Goal: Information Seeking & Learning: Learn about a topic

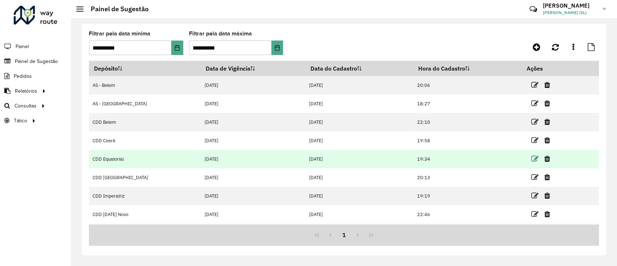
click at [531, 157] on icon at bounding box center [534, 158] width 7 height 7
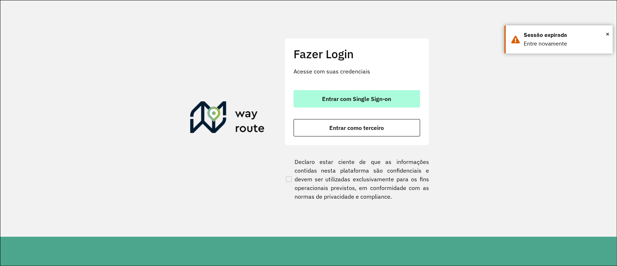
click at [347, 103] on button "Entrar com Single Sign-on" at bounding box center [356, 98] width 126 height 17
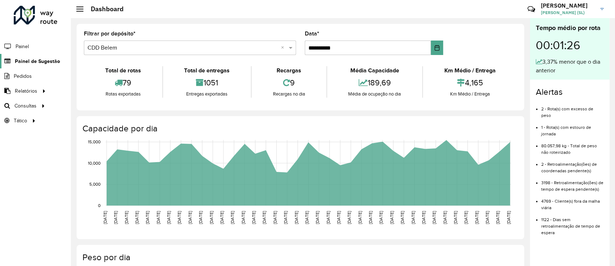
click at [26, 65] on link "Painel de Sugestão" at bounding box center [30, 61] width 60 height 14
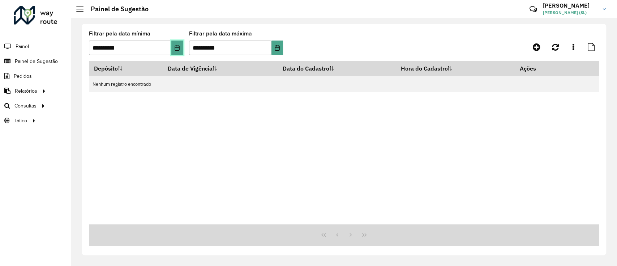
click at [178, 45] on icon "Choose Date" at bounding box center [177, 48] width 5 height 6
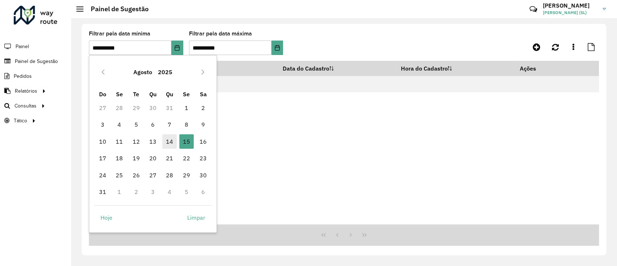
click at [172, 139] on span "14" at bounding box center [169, 141] width 14 height 14
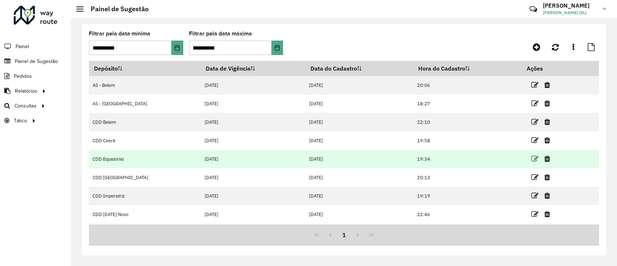
click at [531, 159] on icon at bounding box center [534, 158] width 7 height 7
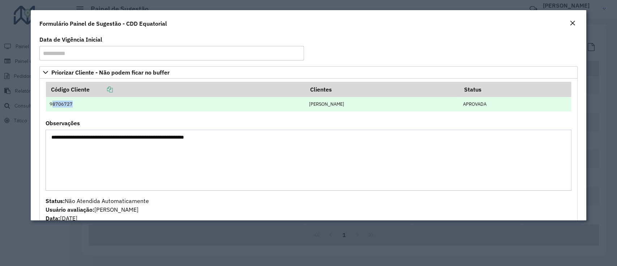
drag, startPoint x: 53, startPoint y: 106, endPoint x: 89, endPoint y: 104, distance: 35.8
click at [89, 104] on td "98706727" at bounding box center [175, 104] width 259 height 14
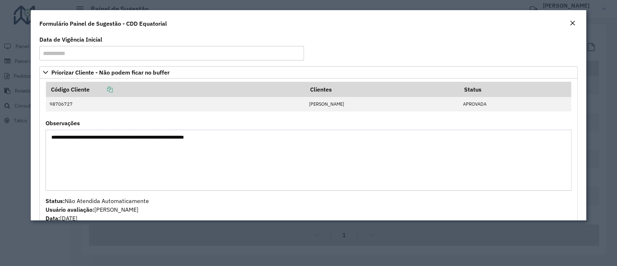
drag, startPoint x: 64, startPoint y: 140, endPoint x: 231, endPoint y: 136, distance: 167.7
click at [231, 136] on textarea "**********" at bounding box center [308, 159] width 525 height 61
drag, startPoint x: 68, startPoint y: 139, endPoint x: 80, endPoint y: 139, distance: 12.6
click at [68, 139] on textarea "**********" at bounding box center [308, 159] width 525 height 61
click at [100, 135] on textarea "**********" at bounding box center [308, 159] width 525 height 61
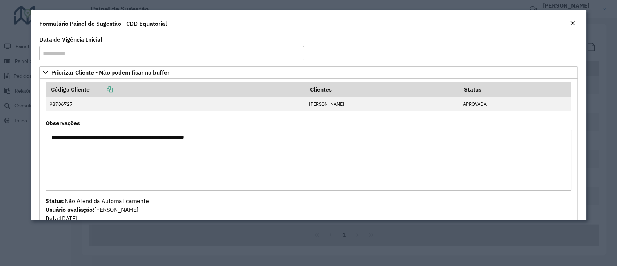
click at [133, 137] on textarea "**********" at bounding box center [308, 159] width 525 height 61
drag, startPoint x: 159, startPoint y: 136, endPoint x: 175, endPoint y: 135, distance: 16.6
click at [160, 136] on textarea "**********" at bounding box center [308, 159] width 525 height 61
click at [186, 135] on textarea "**********" at bounding box center [308, 159] width 525 height 61
click at [212, 137] on textarea "**********" at bounding box center [308, 159] width 525 height 61
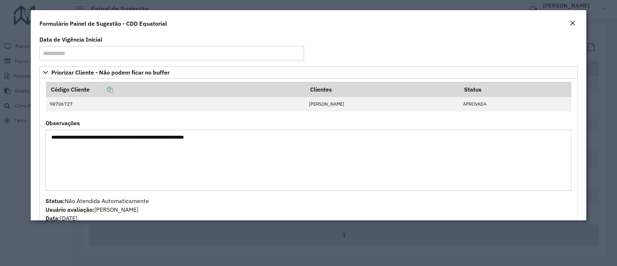
click at [228, 136] on textarea "**********" at bounding box center [308, 159] width 525 height 61
click at [242, 136] on textarea "**********" at bounding box center [308, 159] width 525 height 61
click at [79, 137] on textarea "**********" at bounding box center [308, 159] width 525 height 61
drag, startPoint x: 57, startPoint y: 121, endPoint x: 89, endPoint y: 121, distance: 32.2
click at [89, 121] on div "**********" at bounding box center [308, 155] width 525 height 70
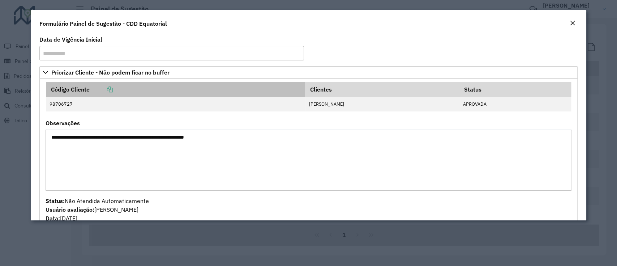
click at [48, 89] on th "Código Cliente" at bounding box center [175, 89] width 259 height 15
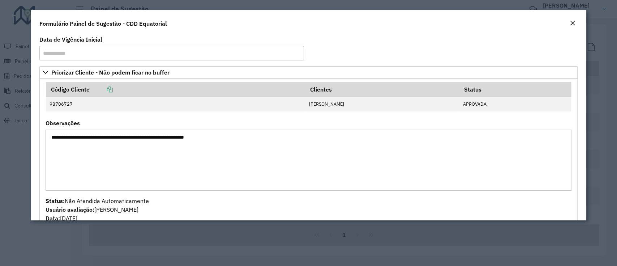
drag, startPoint x: 66, startPoint y: 137, endPoint x: 98, endPoint y: 140, distance: 31.2
click at [98, 140] on textarea "**********" at bounding box center [308, 159] width 525 height 61
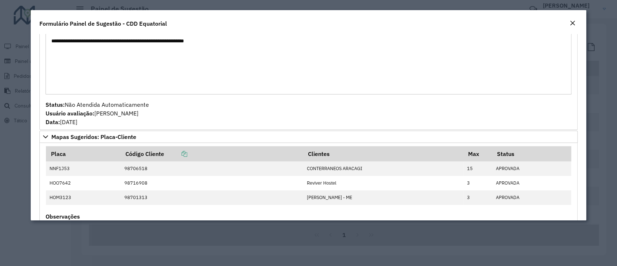
scroll to position [145, 0]
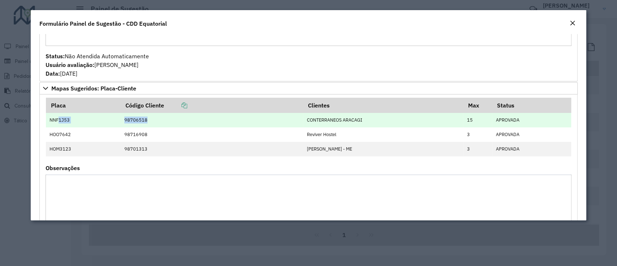
drag, startPoint x: 59, startPoint y: 120, endPoint x: 214, endPoint y: 114, distance: 155.1
click at [214, 114] on tr "NNF1J53 98706518 CONTERRANEOS ARACAGI 15 APROVADA" at bounding box center [308, 120] width 525 height 14
drag, startPoint x: 306, startPoint y: 118, endPoint x: 359, endPoint y: 121, distance: 53.6
click at [359, 121] on td "CONTERRANEOS ARACAGI" at bounding box center [383, 120] width 160 height 14
drag, startPoint x: 55, startPoint y: 120, endPoint x: 70, endPoint y: 120, distance: 15.5
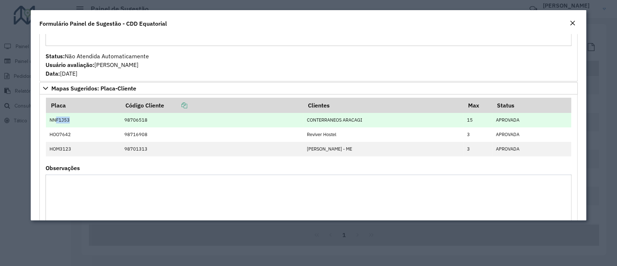
click at [70, 120] on td "NNF1J53" at bounding box center [83, 120] width 74 height 14
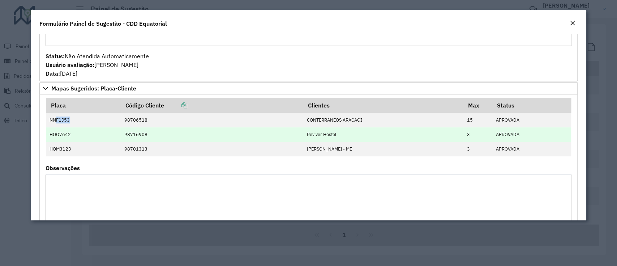
drag, startPoint x: 302, startPoint y: 132, endPoint x: 357, endPoint y: 134, distance: 54.6
click at [357, 134] on td "Reviver Hostel" at bounding box center [383, 134] width 160 height 14
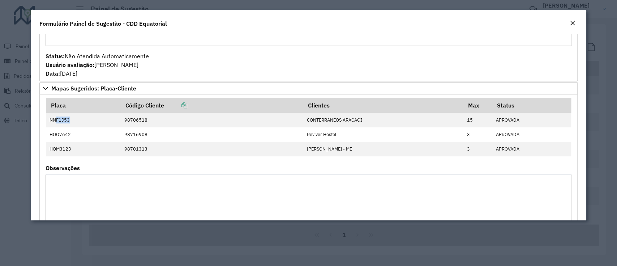
drag, startPoint x: 357, startPoint y: 150, endPoint x: 292, endPoint y: 166, distance: 67.3
click at [292, 165] on formly-group "Placa Código Cliente Clientes Max Status NNF1J53 98706518 CONTERRANEOS ARACAGI …" at bounding box center [308, 182] width 534 height 169
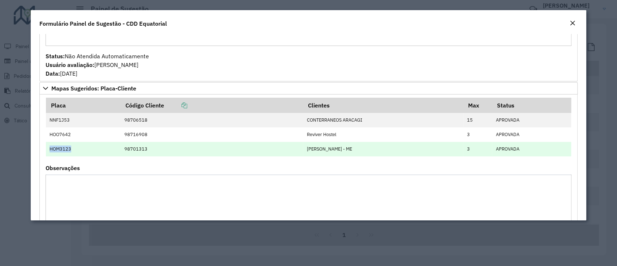
drag, startPoint x: 49, startPoint y: 148, endPoint x: 78, endPoint y: 150, distance: 28.6
click at [78, 150] on td "HOM3123" at bounding box center [83, 149] width 74 height 14
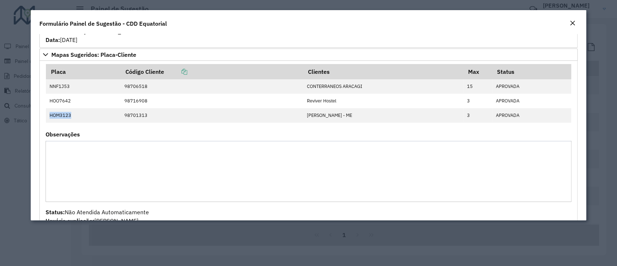
scroll to position [204, 0]
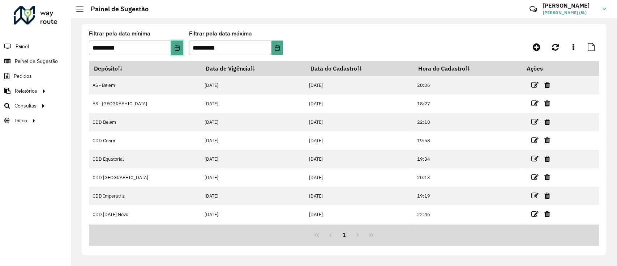
click at [182, 49] on button "Choose Date" at bounding box center [177, 47] width 12 height 14
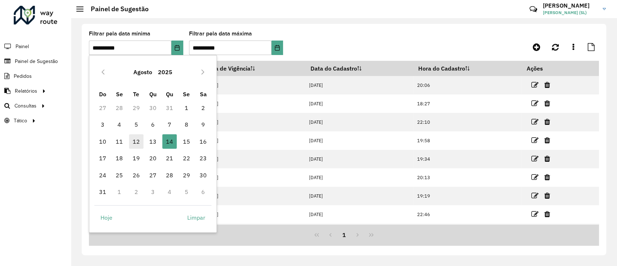
click at [131, 140] on span "12" at bounding box center [136, 141] width 14 height 14
type input "**********"
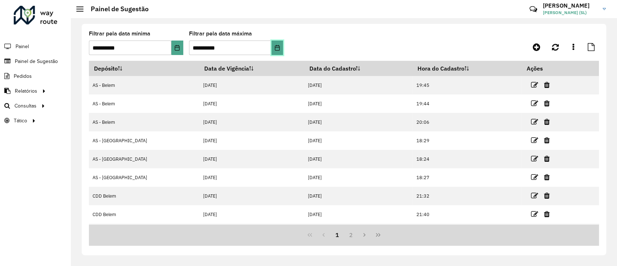
click at [279, 49] on icon "Choose Date" at bounding box center [277, 48] width 5 height 6
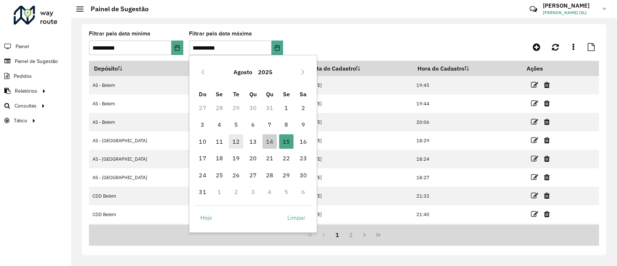
click at [239, 143] on span "12" at bounding box center [236, 141] width 14 height 14
type input "**********"
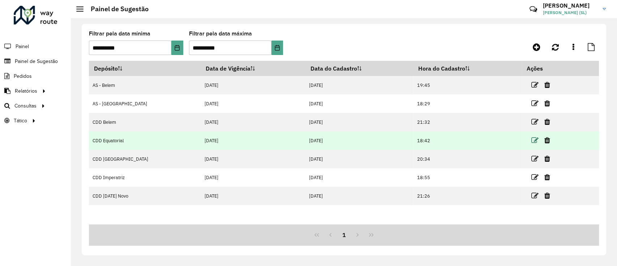
click at [531, 141] on icon at bounding box center [534, 140] width 7 height 7
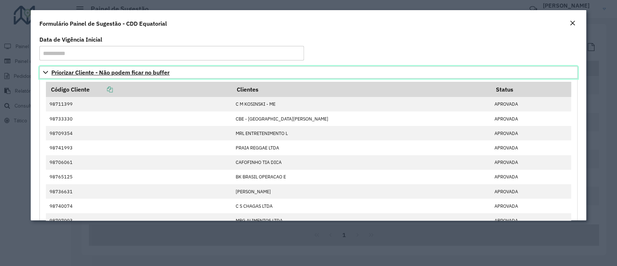
drag, startPoint x: 70, startPoint y: 70, endPoint x: 199, endPoint y: 70, distance: 129.3
click at [199, 70] on link "Priorizar Cliente - Não podem ficar no buffer" at bounding box center [308, 72] width 538 height 12
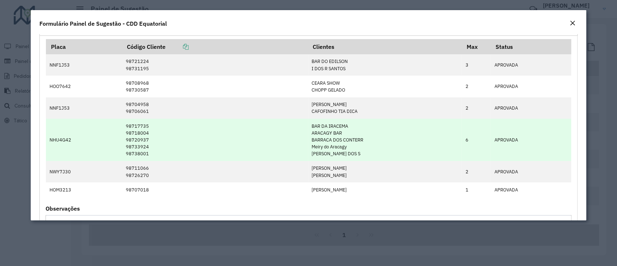
scroll to position [0, 0]
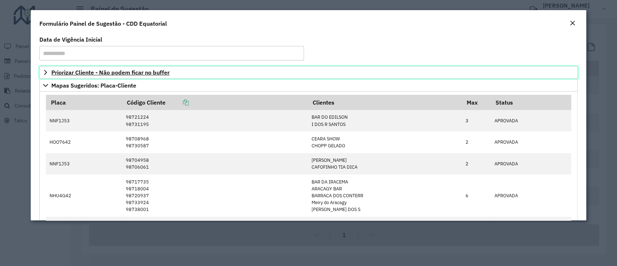
click at [133, 72] on span "Priorizar Cliente - Não podem ficar no buffer" at bounding box center [110, 72] width 118 height 6
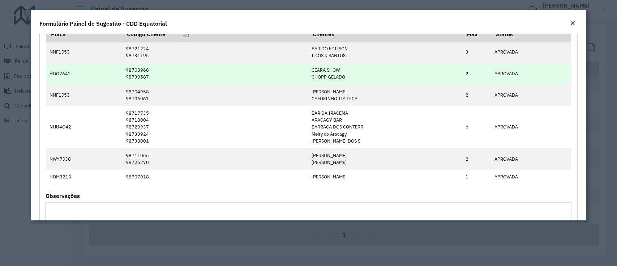
scroll to position [385, 0]
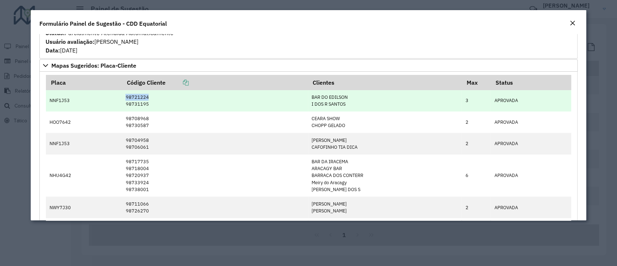
drag, startPoint x: 96, startPoint y: 96, endPoint x: 173, endPoint y: 100, distance: 77.0
click at [171, 100] on tr "NNF1J53 98721224 98731195 BAR DO EDILSON I DOS R SANTOS 3 APROVADA" at bounding box center [308, 100] width 525 height 21
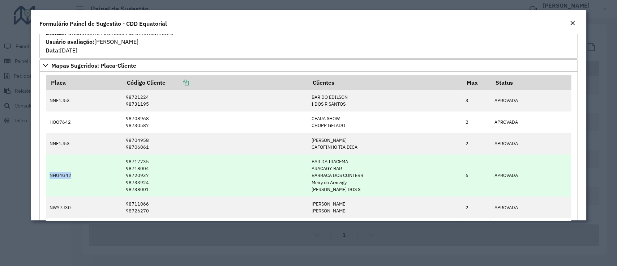
drag, startPoint x: 46, startPoint y: 171, endPoint x: 78, endPoint y: 175, distance: 32.8
click at [78, 175] on td "NHU4G42" at bounding box center [84, 175] width 76 height 42
drag, startPoint x: 309, startPoint y: 160, endPoint x: 374, endPoint y: 190, distance: 71.0
click at [374, 190] on td "BAR DA IRACEMA ARACAGY BAR BARRACA DOS CONTERR Meiry do Aracagy ROBERTO ARAUJO …" at bounding box center [385, 175] width 154 height 42
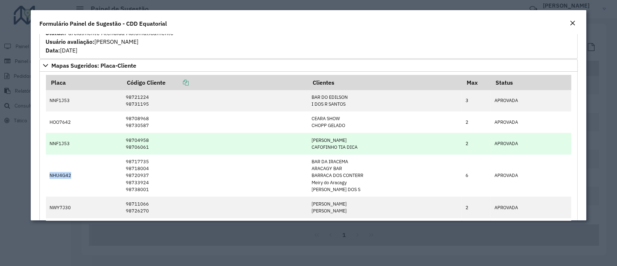
drag, startPoint x: 356, startPoint y: 147, endPoint x: 302, endPoint y: 136, distance: 55.0
click at [302, 136] on tr "NNF1J53 98704958 98706061 LEOCADIO PEREIRA CAFOFINHO TIA DICA 2 APROVADA" at bounding box center [308, 143] width 525 height 21
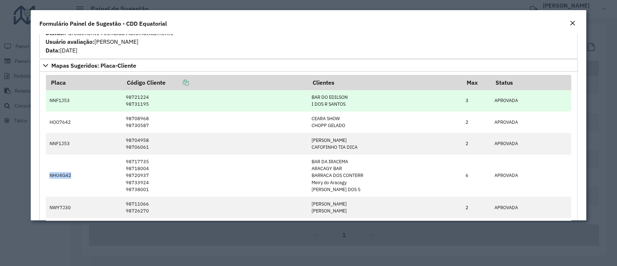
drag, startPoint x: 356, startPoint y: 102, endPoint x: 303, endPoint y: 94, distance: 53.3
click at [303, 94] on tr "NNF1J53 98721224 98731195 BAR DO EDILSON I DOS R SANTOS 3 APROVADA" at bounding box center [308, 100] width 525 height 21
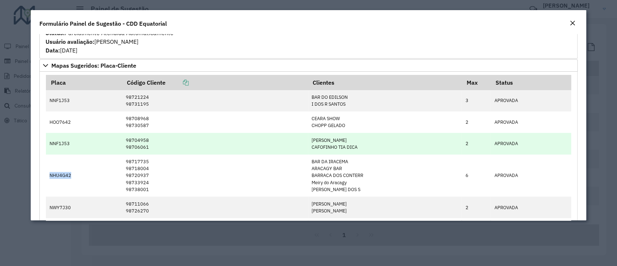
drag, startPoint x: 358, startPoint y: 143, endPoint x: 307, endPoint y: 139, distance: 51.5
click at [308, 139] on td "LEOCADIO PEREIRA CAFOFINHO TIA DICA" at bounding box center [385, 143] width 154 height 21
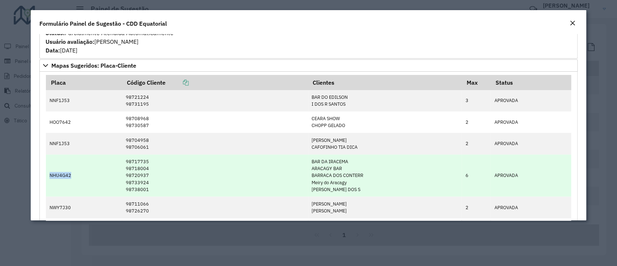
drag, startPoint x: 374, startPoint y: 191, endPoint x: 305, endPoint y: 154, distance: 78.1
click at [305, 154] on tr "NHU4G42 98717735 98718004 98720937 98733924 98738001 BAR DA IRACEMA ARACAGY BAR…" at bounding box center [308, 175] width 525 height 42
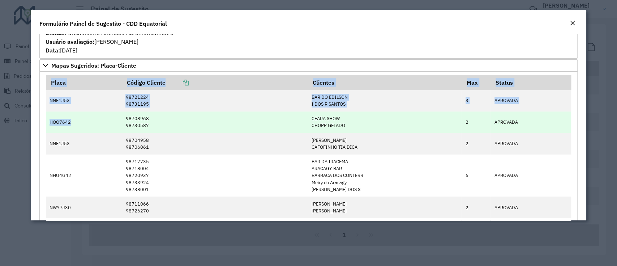
drag, startPoint x: 42, startPoint y: 119, endPoint x: 98, endPoint y: 119, distance: 55.6
click at [96, 119] on formly-field "Placa Código Cliente Clientes Max Status NNF1J53 98721224 98731195 BAR DO EDILS…" at bounding box center [308, 158] width 534 height 167
drag, startPoint x: 349, startPoint y: 123, endPoint x: 307, endPoint y: 114, distance: 42.8
click at [308, 114] on td "CEARA SHOW CHOPP GELADO" at bounding box center [385, 121] width 154 height 21
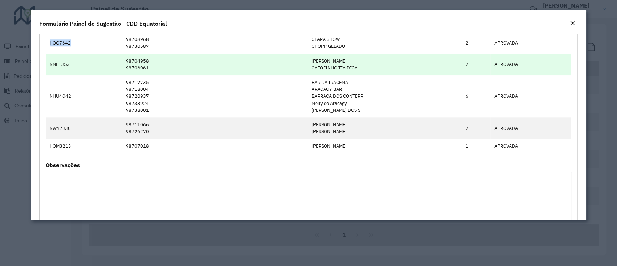
scroll to position [482, 0]
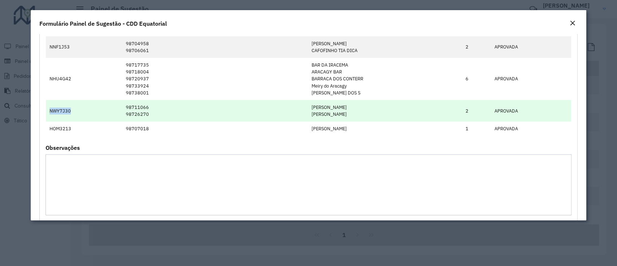
drag, startPoint x: 51, startPoint y: 109, endPoint x: 98, endPoint y: 111, distance: 47.0
click at [98, 110] on td "NWY7J30" at bounding box center [84, 110] width 76 height 21
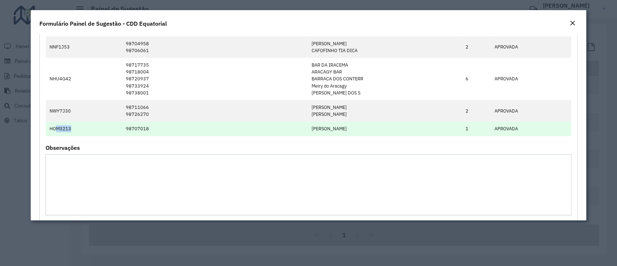
drag, startPoint x: 56, startPoint y: 129, endPoint x: 76, endPoint y: 129, distance: 19.1
click at [76, 129] on td "HOM3213" at bounding box center [84, 128] width 76 height 14
drag, startPoint x: 372, startPoint y: 127, endPoint x: 292, endPoint y: 130, distance: 80.6
click at [288, 132] on tr "HOM3213 98707018 JOAO BATISTA PEREIRA 1 APROVADA" at bounding box center [308, 128] width 525 height 14
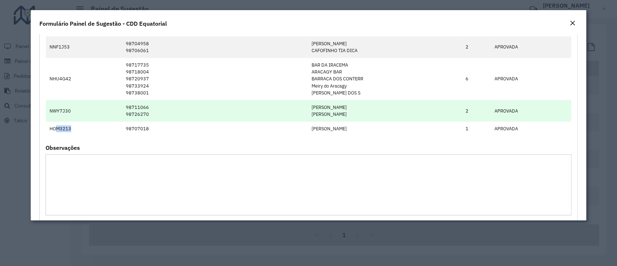
drag, startPoint x: 358, startPoint y: 111, endPoint x: 347, endPoint y: 132, distance: 23.1
click at [308, 107] on td "SIMONE MACEDO RAIMUNDO ROCHA" at bounding box center [385, 110] width 154 height 21
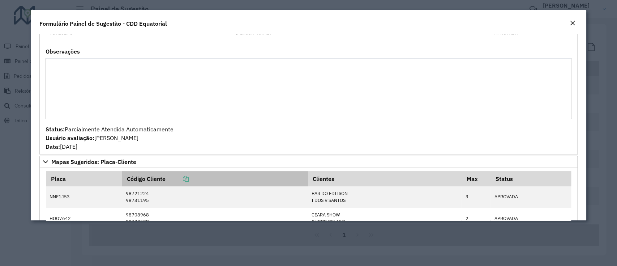
scroll to position [385, 0]
